Goal: Task Accomplishment & Management: Manage account settings

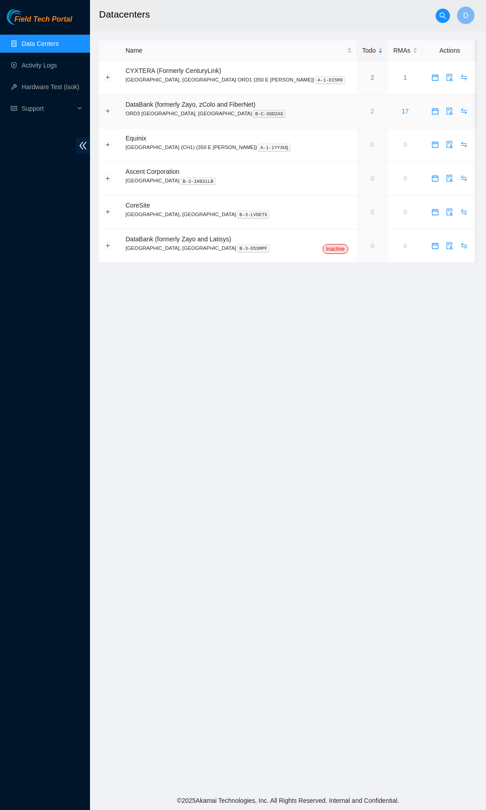
click at [371, 112] on link "2" at bounding box center [373, 111] width 4 height 7
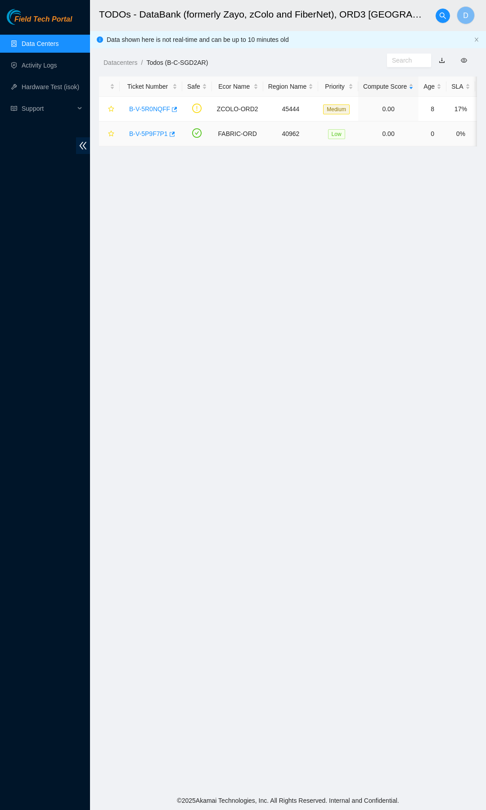
click at [145, 133] on link "B-V-5P9F7P1" at bounding box center [148, 133] width 39 height 7
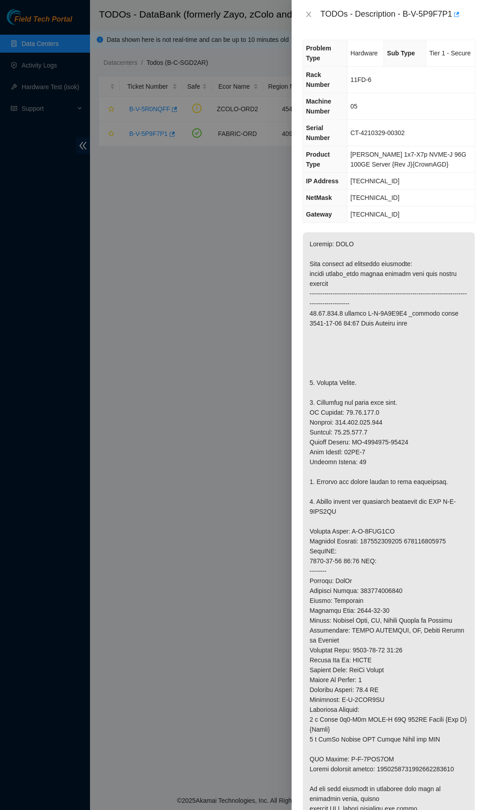
drag, startPoint x: 199, startPoint y: 274, endPoint x: 196, endPoint y: 268, distance: 7.0
click at [197, 271] on div at bounding box center [243, 405] width 486 height 810
click at [308, 13] on icon "close" at bounding box center [308, 14] width 7 height 7
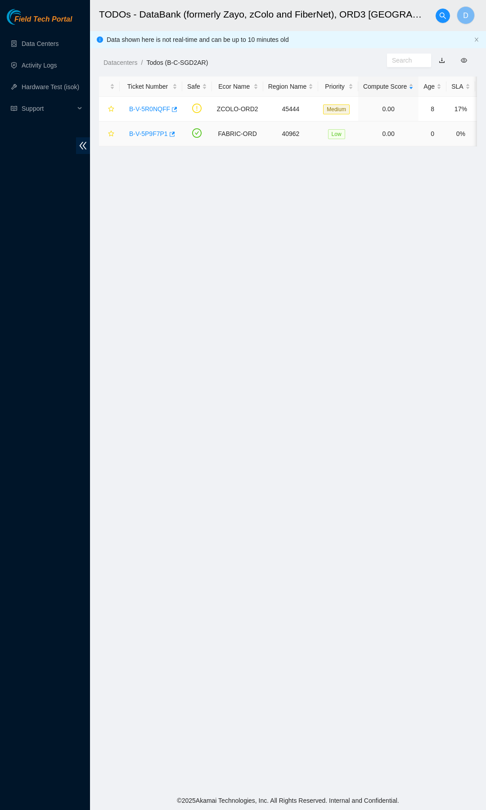
click at [147, 134] on link "B-V-5P9F7P1" at bounding box center [148, 133] width 39 height 7
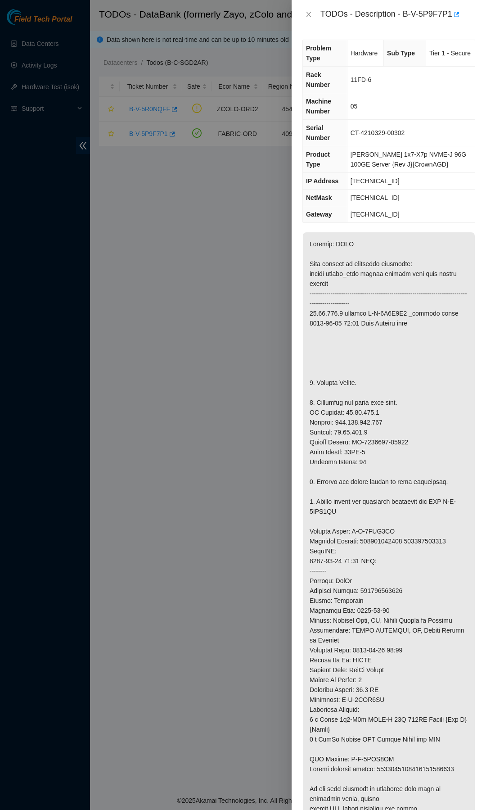
click at [191, 242] on div at bounding box center [243, 405] width 486 height 810
drag, startPoint x: 191, startPoint y: 233, endPoint x: 190, endPoint y: 181, distance: 51.8
click at [195, 222] on div at bounding box center [243, 405] width 486 height 810
drag, startPoint x: 405, startPoint y: 14, endPoint x: 335, endPoint y: 29, distance: 71.8
click at [406, 14] on div "TODOs - Description - B-V-5P9F7P1" at bounding box center [398, 14] width 155 height 14
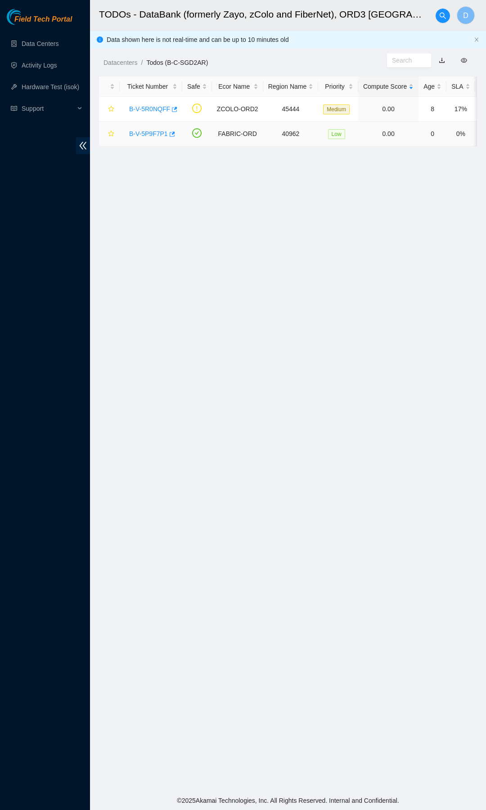
click at [147, 135] on link "B-V-5P9F7P1" at bounding box center [148, 133] width 39 height 7
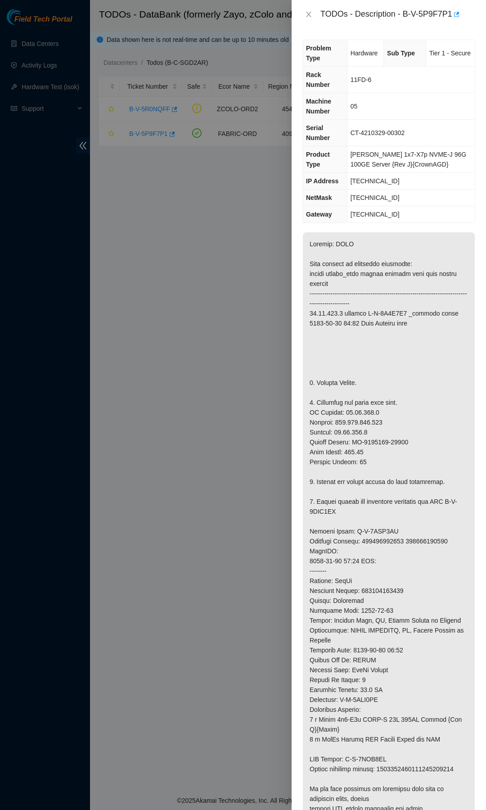
click at [258, 225] on div at bounding box center [243, 405] width 486 height 810
click at [243, 228] on div at bounding box center [243, 405] width 486 height 810
click at [308, 15] on icon "close" at bounding box center [308, 14] width 7 height 7
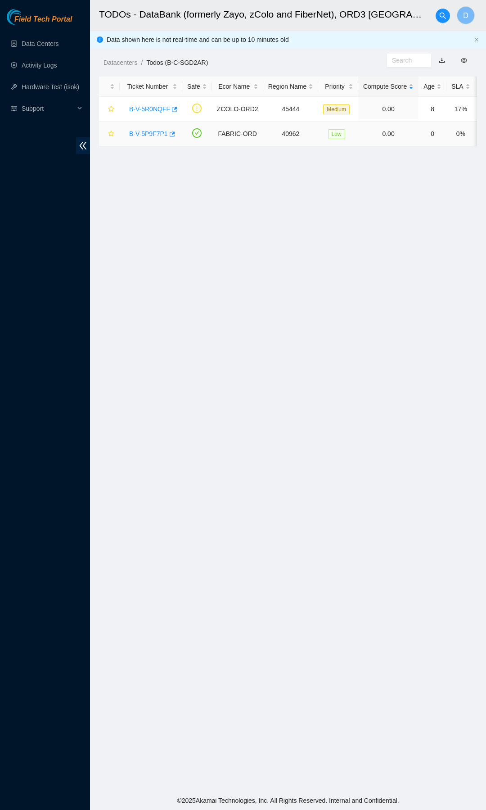
click at [143, 131] on link "B-V-5P9F7P1" at bounding box center [148, 133] width 39 height 7
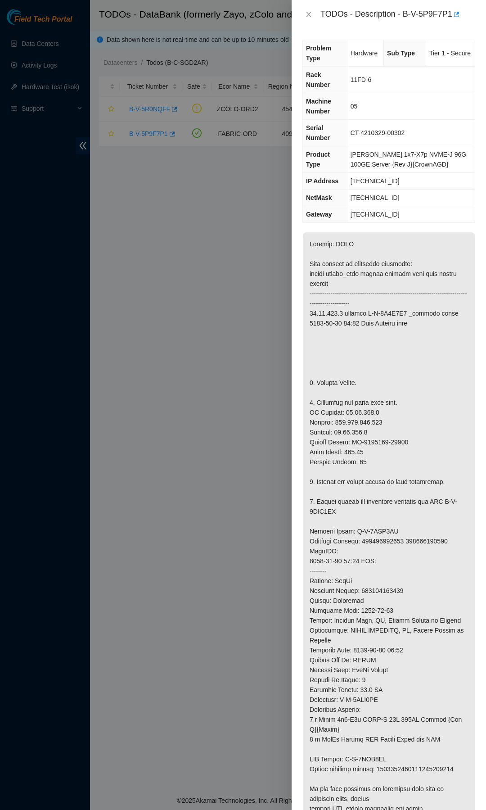
click at [223, 202] on div at bounding box center [243, 405] width 486 height 810
drag, startPoint x: 234, startPoint y: 184, endPoint x: 254, endPoint y: 151, distance: 38.6
click at [235, 181] on div at bounding box center [243, 405] width 486 height 810
click at [455, 16] on icon "button" at bounding box center [456, 14] width 6 height 6
drag, startPoint x: 227, startPoint y: 246, endPoint x: 229, endPoint y: 241, distance: 5.6
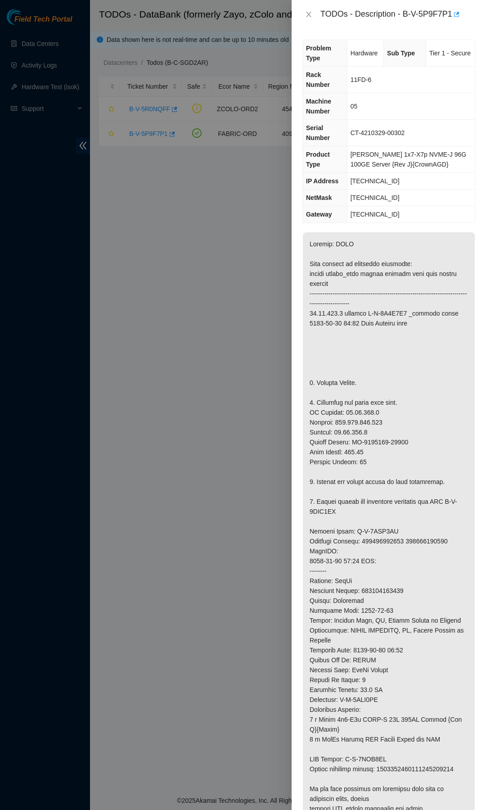
click at [229, 241] on div at bounding box center [243, 405] width 486 height 810
drag, startPoint x: 308, startPoint y: 12, endPoint x: 302, endPoint y: 12, distance: 5.4
click at [307, 12] on icon "close" at bounding box center [308, 14] width 7 height 7
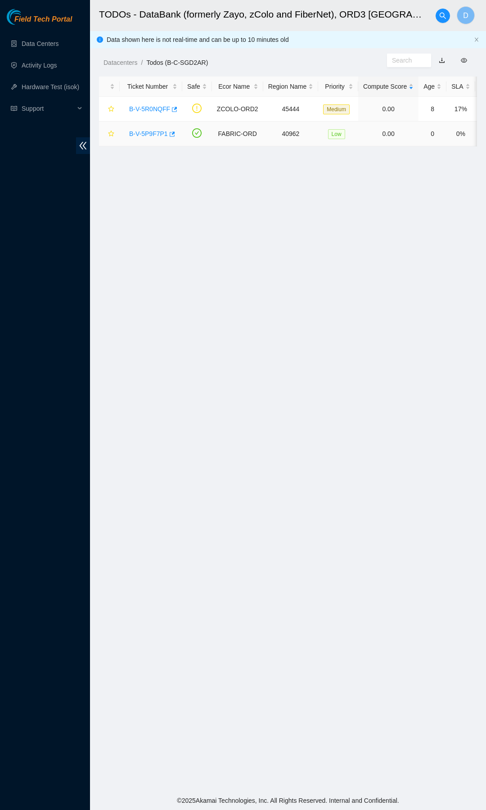
click at [148, 132] on link "B-V-5P9F7P1" at bounding box center [148, 133] width 39 height 7
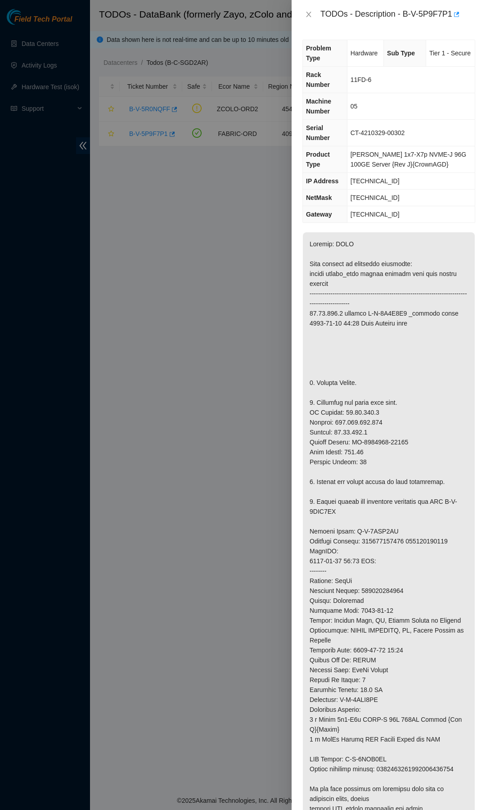
click at [188, 251] on div at bounding box center [243, 405] width 486 height 810
click at [314, 14] on button "Close" at bounding box center [309, 14] width 13 height 9
